Goal: Check status: Check status

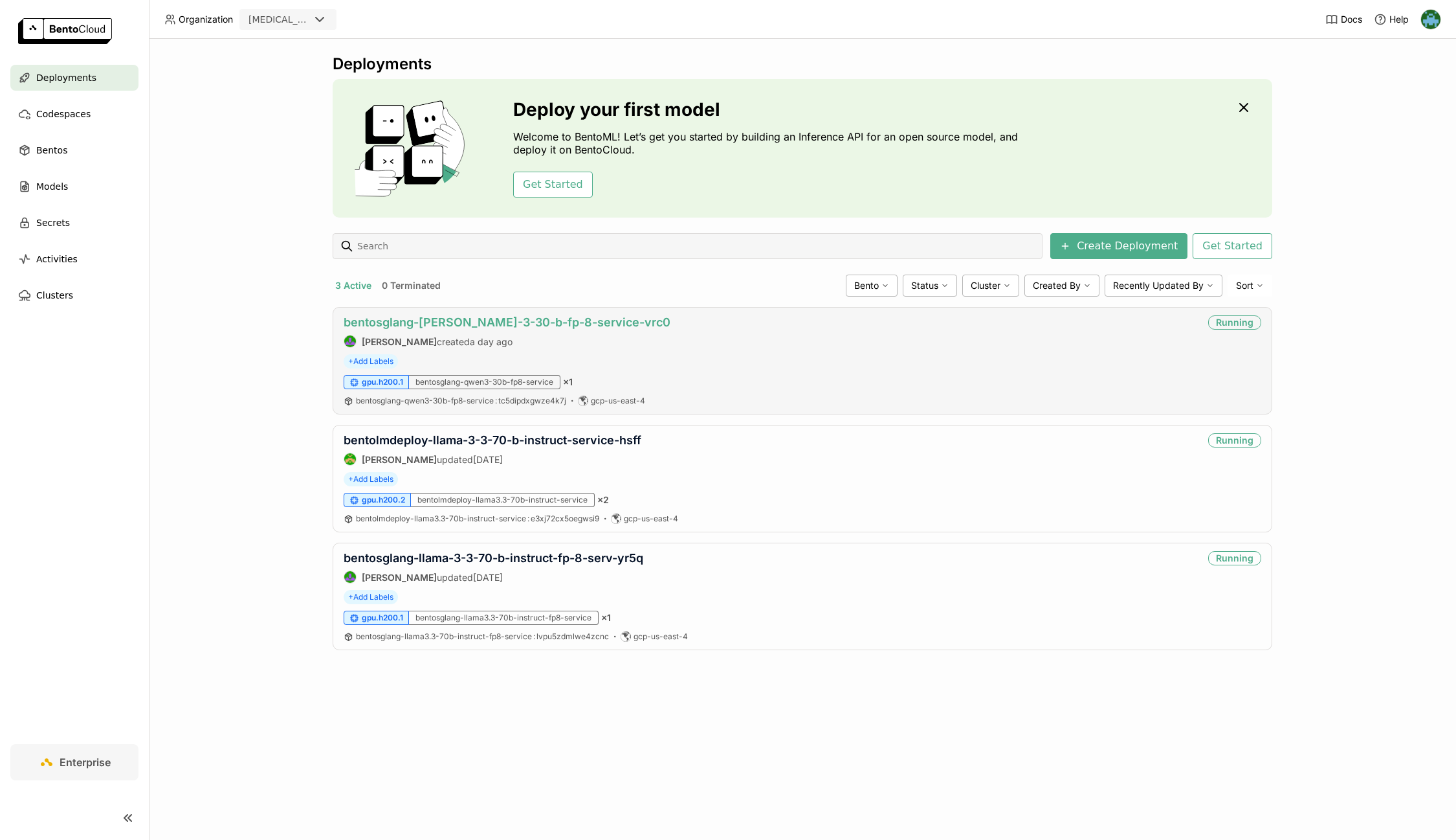
click at [491, 318] on link "bentosglang-[PERSON_NAME]-3-30-b-fp-8-service-vrc0" at bounding box center [507, 323] width 327 height 14
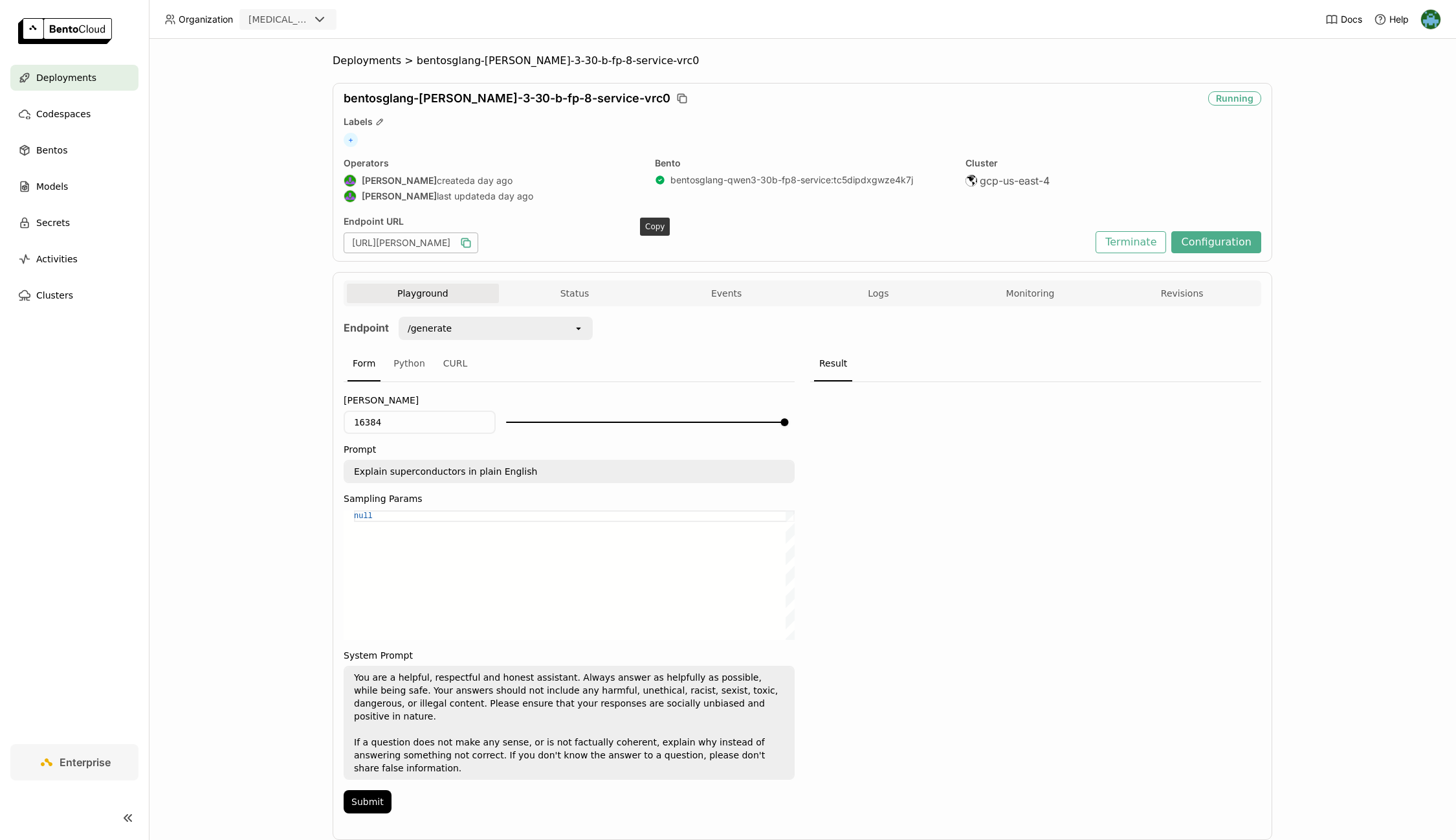
click at [473, 243] on icon "button" at bounding box center [466, 242] width 13 height 13
click at [473, 245] on icon "button" at bounding box center [466, 242] width 13 height 13
